Goal: Task Accomplishment & Management: Manage account settings

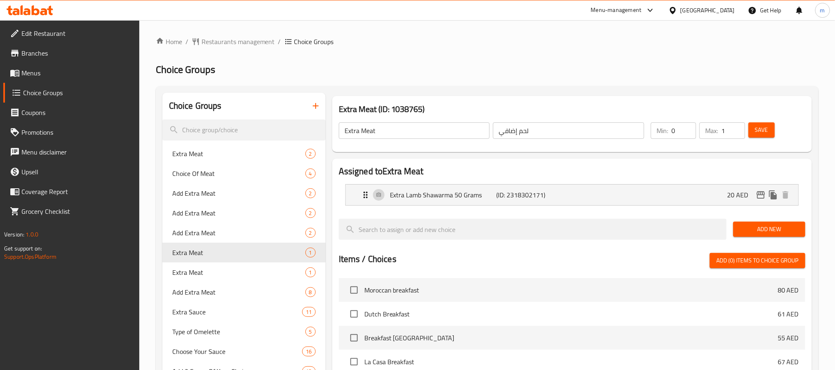
click at [51, 10] on icon at bounding box center [30, 10] width 47 height 10
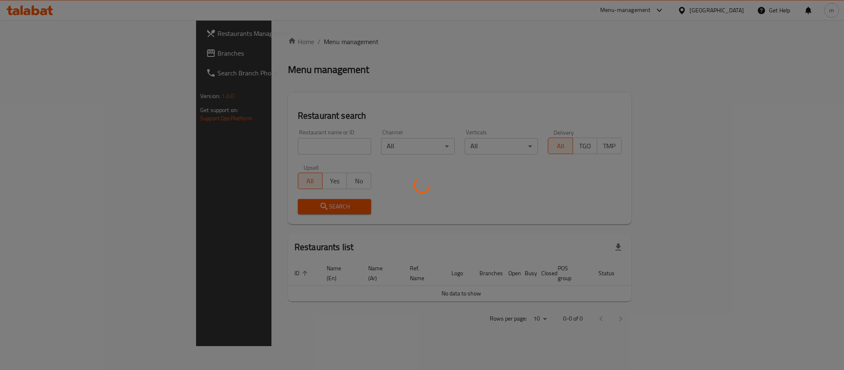
click at [45, 59] on div at bounding box center [422, 185] width 844 height 370
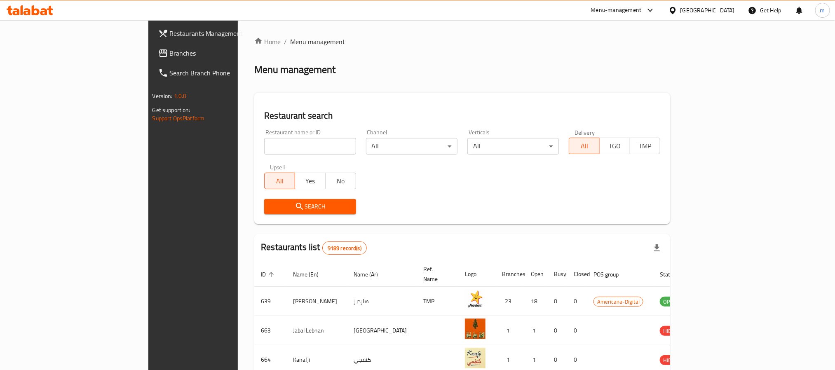
click at [170, 52] on span "Branches" at bounding box center [225, 53] width 111 height 10
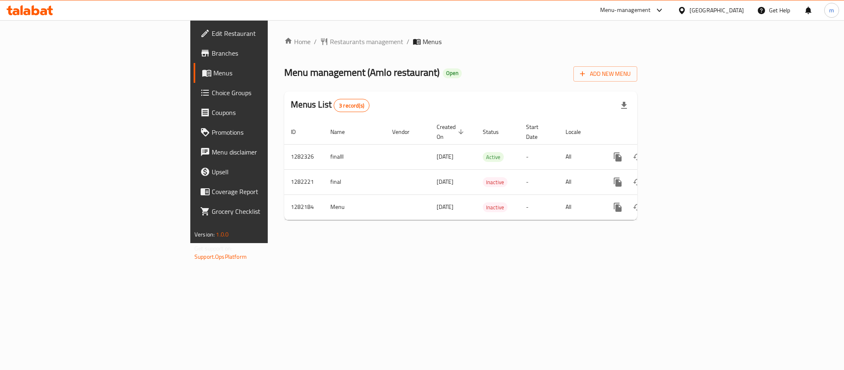
click at [212, 93] on span "Choice Groups" at bounding box center [268, 93] width 113 height 10
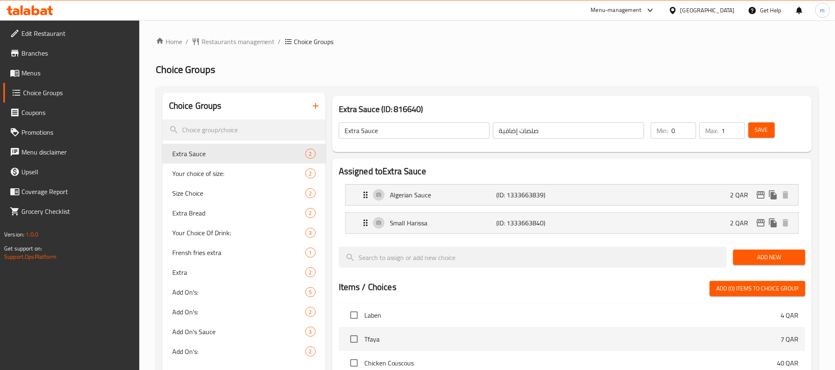
scroll to position [124, 0]
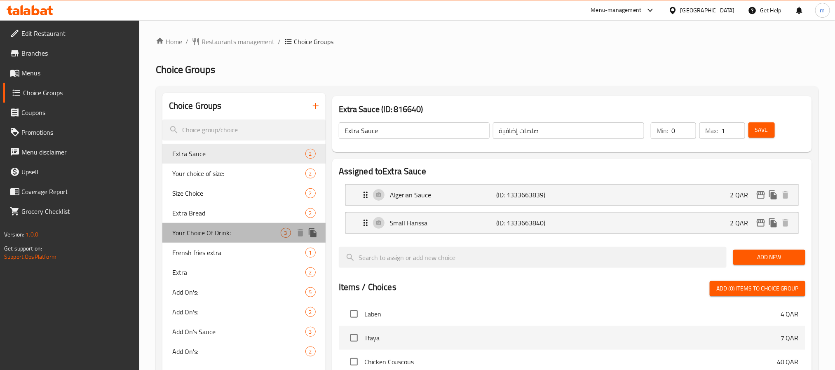
click at [220, 237] on span "Your Choice Of Drink:" at bounding box center [226, 233] width 108 height 10
type input "Your Choice Of Drink:"
type input "إختيارك من المشروب:"
type input "3"
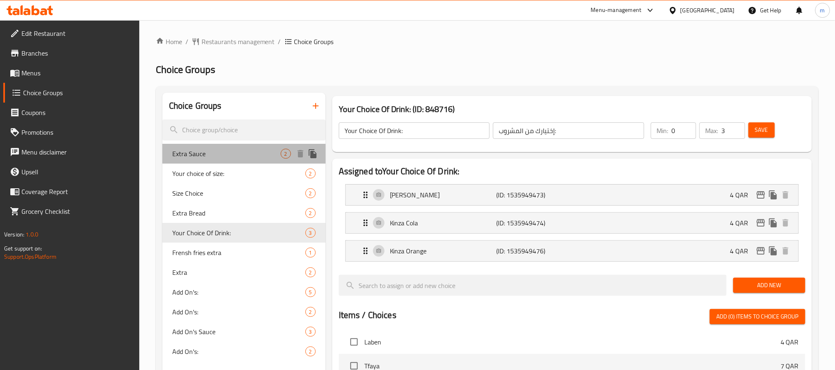
click at [209, 157] on span "Extra Sauce" at bounding box center [226, 154] width 108 height 10
type input "Extra Sauce"
type input "صلصات إضافية"
type input "1"
